Goal: Information Seeking & Learning: Learn about a topic

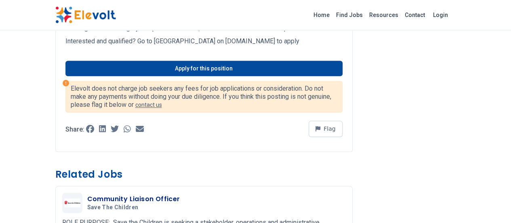
scroll to position [462, 0]
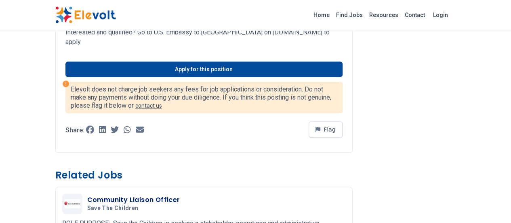
scroll to position [411, 0]
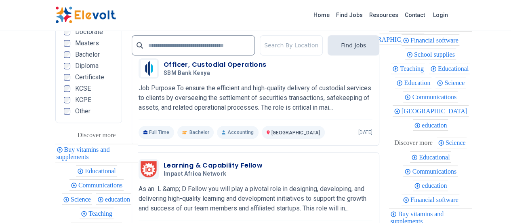
scroll to position [1847, 0]
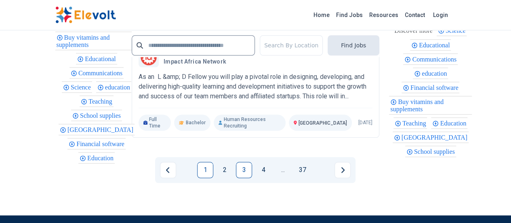
click at [209, 162] on link "1" at bounding box center [205, 170] width 16 height 16
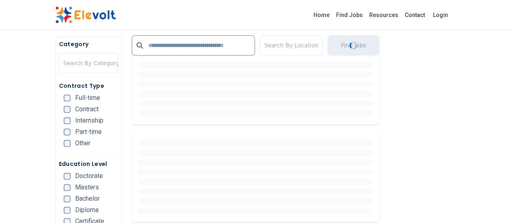
scroll to position [260, 0]
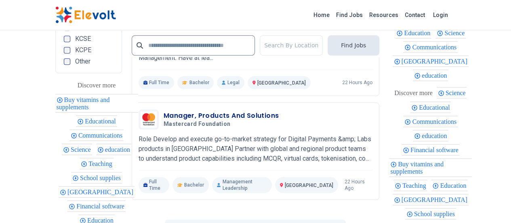
scroll to position [1909, 0]
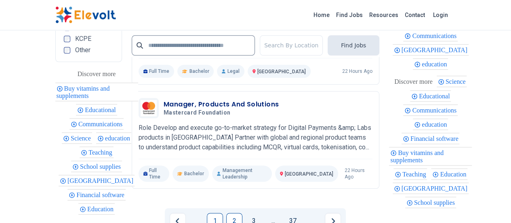
click at [232, 213] on link "2" at bounding box center [234, 221] width 16 height 16
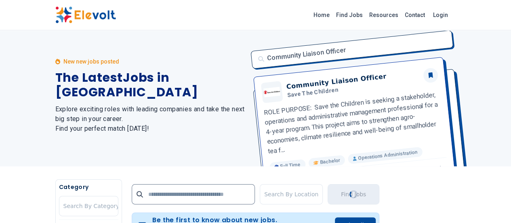
scroll to position [0, 0]
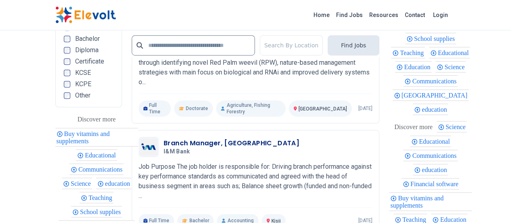
scroll to position [1815, 0]
